Goal: Transaction & Acquisition: Purchase product/service

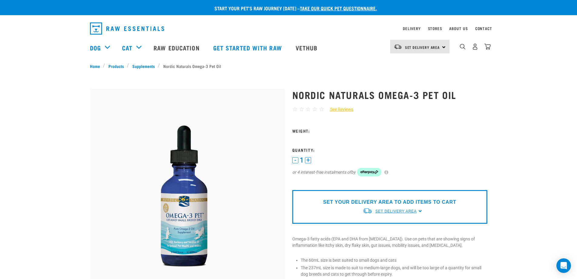
click at [383, 211] on span "Set Delivery Area" at bounding box center [396, 211] width 41 height 4
click at [386, 229] on link "[GEOGRAPHIC_DATA]" at bounding box center [393, 225] width 60 height 10
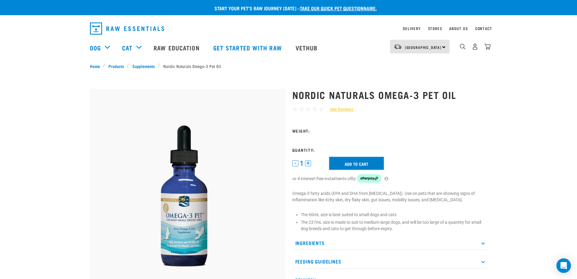
click at [366, 160] on input "Add to cart" at bounding box center [356, 163] width 55 height 13
drag, startPoint x: 303, startPoint y: 131, endPoint x: 324, endPoint y: 125, distance: 21.5
click at [305, 130] on h3 "Weight:" at bounding box center [390, 130] width 195 height 5
click at [324, 125] on div "Nordic Naturals Omega-3 Pet Oil ☆ ☆ ☆ ☆ ☆ See Reviews" at bounding box center [390, 218] width 202 height 274
drag, startPoint x: 319, startPoint y: 130, endPoint x: 328, endPoint y: 135, distance: 9.4
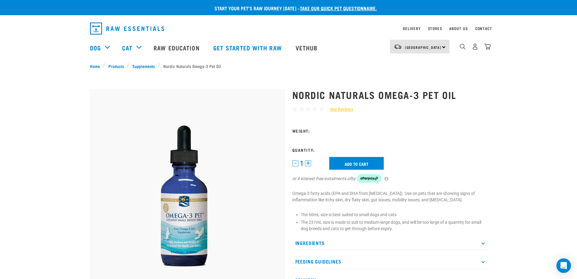
click at [320, 131] on h3 "Weight:" at bounding box center [390, 130] width 195 height 5
drag, startPoint x: 328, startPoint y: 135, endPoint x: 322, endPoint y: 149, distance: 15.8
click at [328, 137] on form "Weight: Quantity: 1 - 1 + 0 100" at bounding box center [390, 159] width 195 height 62
click at [317, 153] on form "Weight: Quantity: 1 - 1 + 0 100" at bounding box center [390, 159] width 195 height 62
click at [336, 162] on input "Add to cart" at bounding box center [356, 163] width 55 height 13
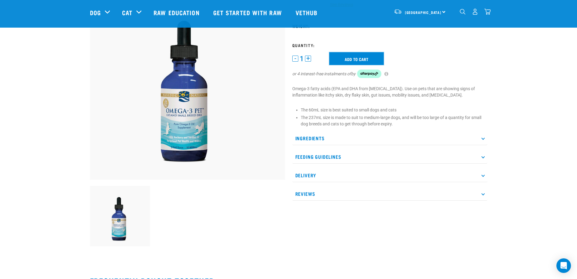
scroll to position [61, 0]
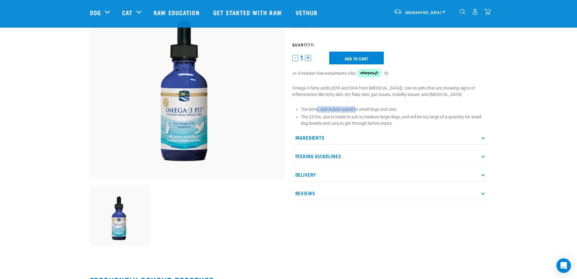
drag, startPoint x: 318, startPoint y: 107, endPoint x: 358, endPoint y: 104, distance: 40.1
click at [358, 104] on div "Nordic Naturals Omega-3 Pet Oil ☆ ☆ ☆ ☆ ☆ See Reviews" at bounding box center [390, 112] width 202 height 274
click at [355, 112] on li "The 60mL size is best suited to small dogs and cats" at bounding box center [394, 109] width 187 height 6
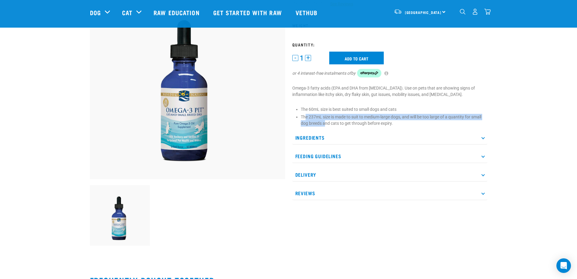
drag, startPoint x: 306, startPoint y: 117, endPoint x: 323, endPoint y: 120, distance: 16.9
click at [325, 124] on li "The 237mL size is made to suit to medium-large dogs, and will be too large of a…" at bounding box center [394, 120] width 187 height 13
drag, startPoint x: 323, startPoint y: 119, endPoint x: 319, endPoint y: 116, distance: 5.1
click at [323, 119] on li "The 237mL size is made to suit to medium-large dogs, and will be too large of a…" at bounding box center [394, 120] width 187 height 13
click at [311, 106] on li "The 60mL size is best suited to small dogs and cats" at bounding box center [394, 109] width 187 height 6
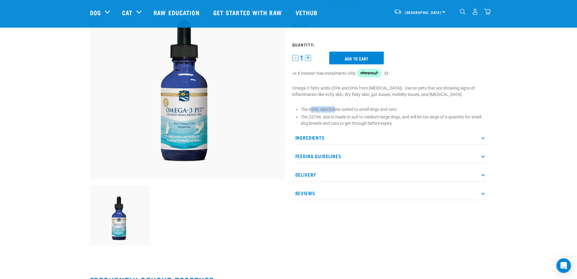
drag, startPoint x: 313, startPoint y: 108, endPoint x: 336, endPoint y: 108, distance: 23.3
click at [336, 108] on li "The 60mL size is best suited to small dogs and cats" at bounding box center [394, 109] width 187 height 6
click at [208, 226] on div at bounding box center [187, 215] width 202 height 69
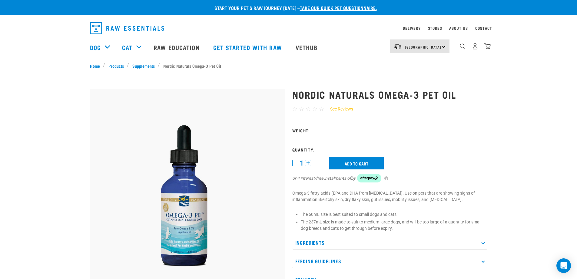
scroll to position [0, 0]
